Goal: Find specific page/section: Find specific page/section

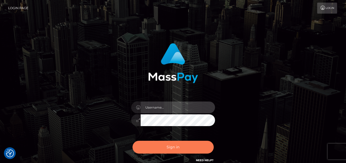
type input "denise"
click at [158, 145] on button "Sign in" at bounding box center [172, 147] width 81 height 13
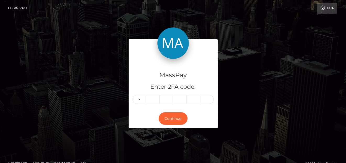
type input "4"
type input "9"
type input "0"
type input "2"
type input "0"
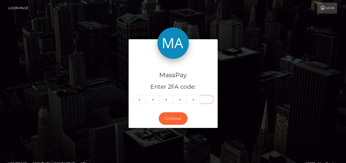
type input "5"
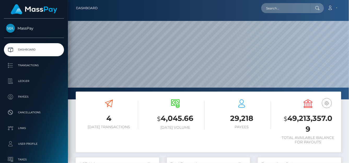
scroll to position [93, 83]
click at [281, 11] on input "text" at bounding box center [286, 8] width 49 height 10
paste input "[EMAIL_ADDRESS][DOMAIN_NAME]"
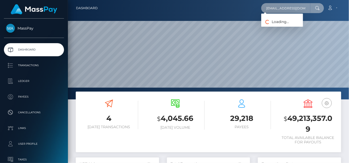
type input "[EMAIL_ADDRESS][DOMAIN_NAME]"
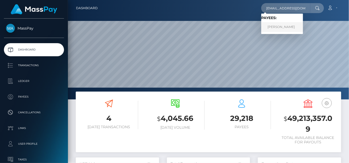
click at [280, 28] on link "JOYCE DE NIEVA CUDEN" at bounding box center [283, 27] width 42 height 10
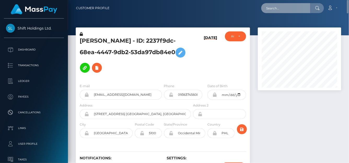
click at [271, 8] on input "text" at bounding box center [286, 8] width 49 height 10
paste input "[EMAIL_ADDRESS][DOMAIN_NAME]"
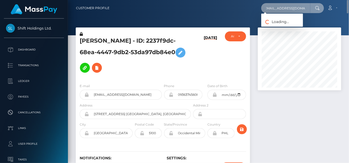
type input "[EMAIL_ADDRESS][DOMAIN_NAME]"
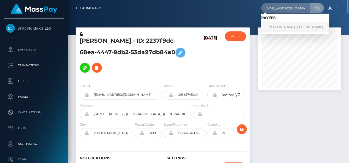
scroll to position [0, 0]
click at [270, 28] on link "RACHEL ELIZABETH CARLSON" at bounding box center [296, 27] width 68 height 10
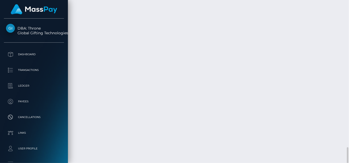
scroll to position [1380, 0]
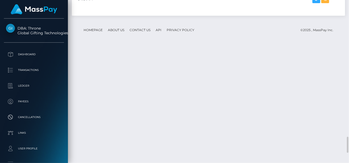
drag, startPoint x: 169, startPoint y: 116, endPoint x: 238, endPoint y: 114, distance: 68.6
copy td "d5d22bb1d8834c85b1619c8a9b80189d"
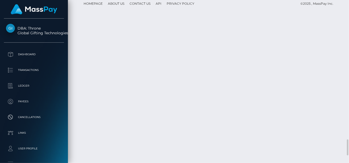
drag, startPoint x: 170, startPoint y: 117, endPoint x: 234, endPoint y: 112, distance: 64.0
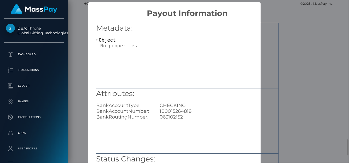
scroll to position [0, 0]
drag, startPoint x: 194, startPoint y: 110, endPoint x: 158, endPoint y: 112, distance: 36.2
click at [158, 112] on div "100015264818" at bounding box center [219, 111] width 127 height 6
copy div "100015264818"
click at [284, 64] on div "Metadata: Object Attributes: BankAccountType: CHECKING BankAccountNumber: 10001…" at bounding box center [187, 119] width 198 height 202
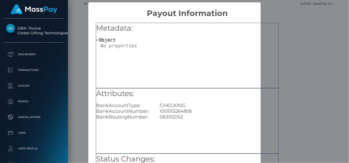
click at [280, 64] on div "Metadata: Object Attributes: BankAccountType: CHECKING BankAccountNumber: 10001…" at bounding box center [187, 119] width 198 height 202
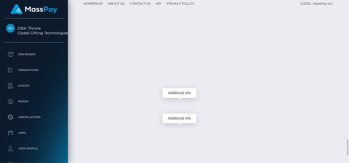
scroll to position [63, 83]
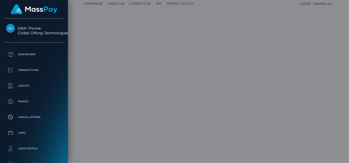
scroll to position [0, 0]
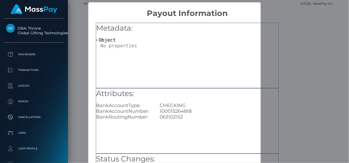
click at [266, 56] on div "Metadata: Object" at bounding box center [187, 55] width 183 height 65
click at [259, 36] on div "Metadata: Object" at bounding box center [187, 35] width 183 height 25
click at [321, 56] on div "× Payout Information Metadata: Object Attributes: BankAccountType: CHECKING Ban…" at bounding box center [174, 81] width 349 height 163
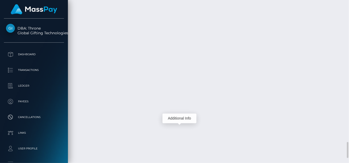
scroll to position [63, 83]
drag, startPoint x: 169, startPoint y: 65, endPoint x: 239, endPoint y: 65, distance: 70.6
copy td "d5d22bb1d8834c85b1619c8a9b80189d"
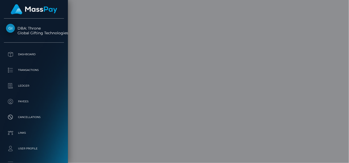
scroll to position [0, 0]
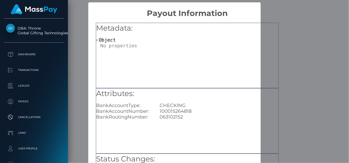
click at [303, 34] on div "× Payout Information Metadata: Object Attributes: BankAccountType: CHECKING Ban…" at bounding box center [174, 81] width 349 height 163
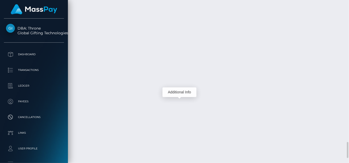
scroll to position [63, 83]
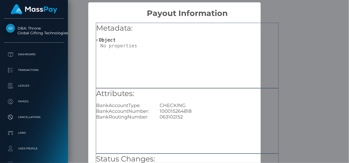
click at [340, 36] on div "× Payout Information Metadata: Object Attributes: BankAccountType: CHECKING Ban…" at bounding box center [174, 81] width 349 height 163
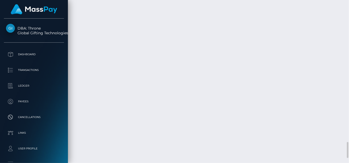
drag, startPoint x: 238, startPoint y: 115, endPoint x: 169, endPoint y: 116, distance: 68.8
copy td "75350ac08cb6416881612dfa266ba04a"
drag, startPoint x: 169, startPoint y: 91, endPoint x: 238, endPoint y: 93, distance: 68.8
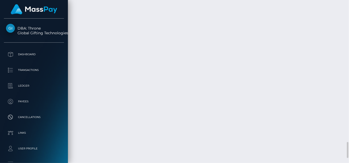
copy td "29067849b4af4dd4a13a7f65516aa76f /"
drag, startPoint x: 168, startPoint y: 65, endPoint x: 239, endPoint y: 61, distance: 71.3
copy td "d5d22bb1d8834c85b1619c8a9b80189d"
drag, startPoint x: 236, startPoint y: 89, endPoint x: 168, endPoint y: 91, distance: 68.3
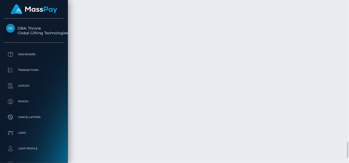
copy td "29067849b4af4dd4a13a7f65516aa76f"
drag, startPoint x: 236, startPoint y: 115, endPoint x: 168, endPoint y: 115, distance: 67.5
copy td "75350ac08cb6416881612dfa266ba04a"
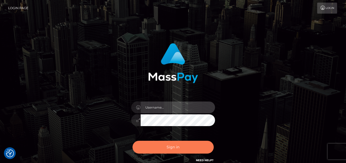
type input "denise"
click at [174, 150] on button "Sign in" at bounding box center [172, 147] width 81 height 13
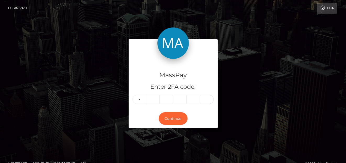
type input "3"
type input "6"
type input "4"
type input "7"
type input "2"
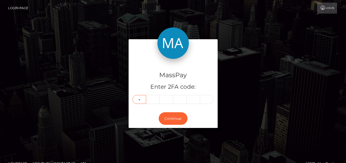
type input "0"
type input "3"
type input "8"
type input "5"
type input "6"
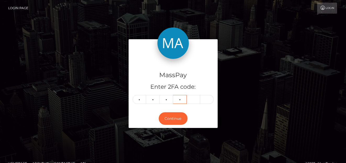
type input "1"
type input "7"
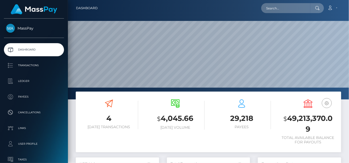
scroll to position [93, 83]
click at [281, 8] on input "text" at bounding box center [286, 8] width 49 height 10
paste input "[EMAIL_ADDRESS][DOMAIN_NAME]"
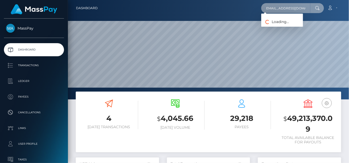
type input "[EMAIL_ADDRESS][DOMAIN_NAME]"
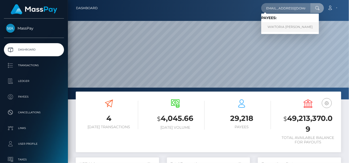
scroll to position [0, 0]
click at [274, 30] on link "WIKTORIA [PERSON_NAME]" at bounding box center [291, 27] width 58 height 10
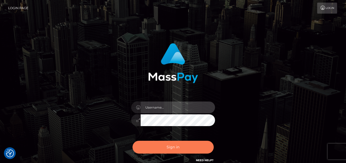
type input "[PERSON_NAME]"
click at [149, 144] on button "Sign in" at bounding box center [172, 147] width 81 height 13
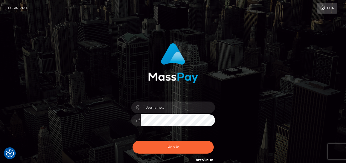
checkbox input "true"
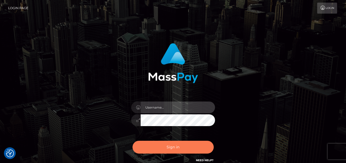
type input "denise"
click at [163, 147] on button "Sign in" at bounding box center [172, 147] width 81 height 13
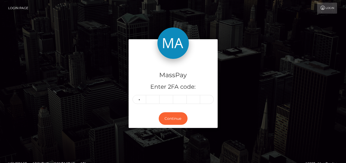
type input "2"
type input "8"
type input "6"
type input "7"
type input "3"
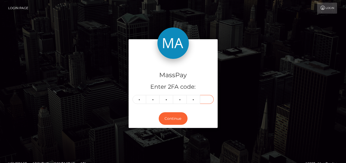
type input "6"
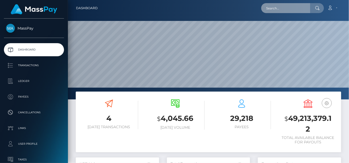
click at [275, 7] on input "text" at bounding box center [286, 8] width 49 height 10
paste input "creationcrazy877@gmail.com"
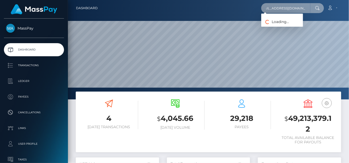
type input "creationcrazy877@gmail.com"
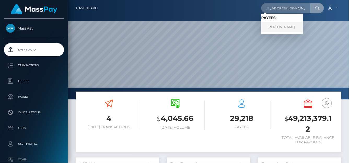
scroll to position [0, 0]
click at [276, 27] on link "Yadav Adarsh Dattaram" at bounding box center [283, 27] width 42 height 10
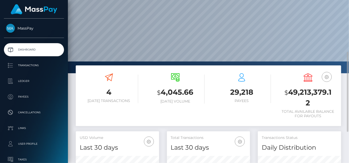
scroll to position [157, 0]
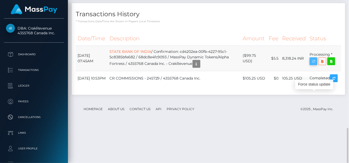
scroll to position [63, 83]
click at [312, 65] on icon "button" at bounding box center [314, 61] width 6 height 7
click at [313, 65] on icon "button" at bounding box center [314, 61] width 6 height 7
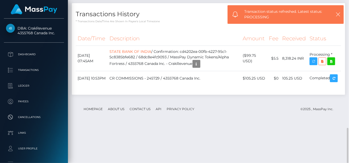
click at [162, 19] on h4 "Transactions History" at bounding box center [209, 14] width 266 height 9
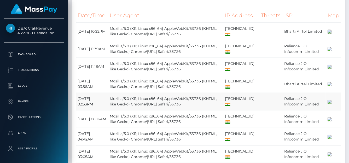
scroll to position [482, 0]
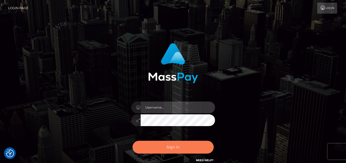
type input "denise"
click at [172, 150] on button "Sign in" at bounding box center [172, 147] width 81 height 13
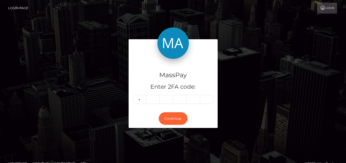
type input "9"
type input "6"
type input "3"
type input "5"
type input "2"
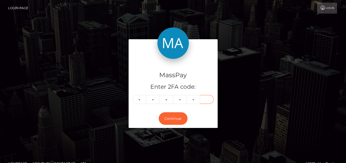
type input "3"
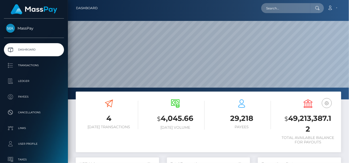
scroll to position [93, 83]
click at [276, 11] on input "text" at bounding box center [286, 8] width 49 height 10
paste input "[EMAIL_ADDRESS][DOMAIN_NAME]"
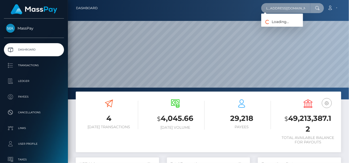
type input "[EMAIL_ADDRESS][DOMAIN_NAME]"
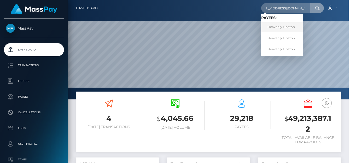
click at [277, 31] on link "Heavenly Libaton" at bounding box center [283, 27] width 42 height 10
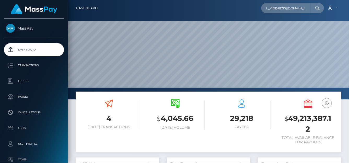
scroll to position [0, 0]
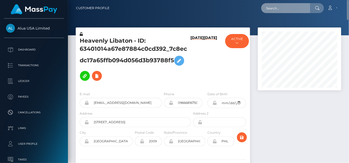
click at [270, 6] on input "text" at bounding box center [286, 8] width 49 height 10
paste input "[EMAIL_ADDRESS][DOMAIN_NAME]"
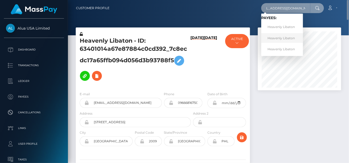
type input "[EMAIL_ADDRESS][DOMAIN_NAME]"
click at [277, 40] on link "Heavenly Libaton" at bounding box center [283, 38] width 42 height 10
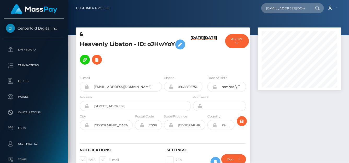
scroll to position [63, 83]
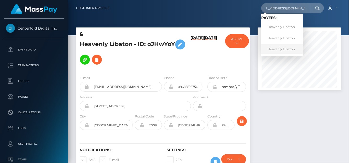
click at [281, 53] on link "Heavenly Libaton" at bounding box center [283, 49] width 42 height 10
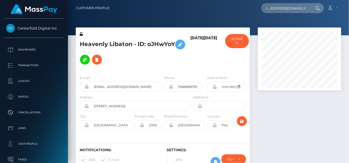
scroll to position [0, 0]
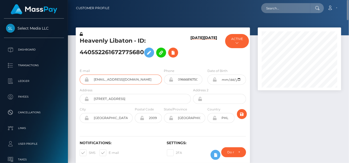
drag, startPoint x: 147, startPoint y: 79, endPoint x: 76, endPoint y: 77, distance: 70.4
click at [76, 77] on div "E-mail heavenlylibaton01@gmail.com" at bounding box center [119, 77] width 87 height 19
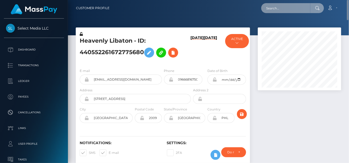
click at [278, 10] on input "text" at bounding box center [286, 8] width 49 height 10
paste input "heavenlylibaton01@gmail.com"
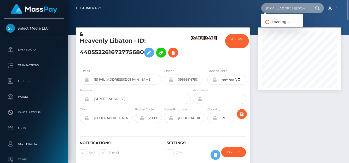
scroll to position [0, 9]
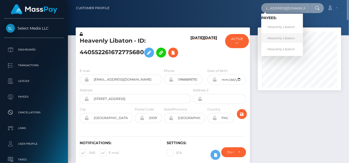
type input "heavenlylibaton01@gmail.com"
click at [282, 40] on link "Heavenly Libaton" at bounding box center [283, 38] width 42 height 10
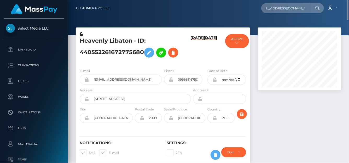
scroll to position [0, 0]
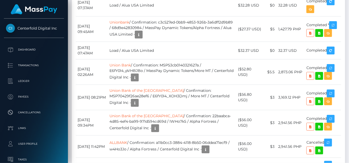
scroll to position [629, 0]
